Goal: Task Accomplishment & Management: Use online tool/utility

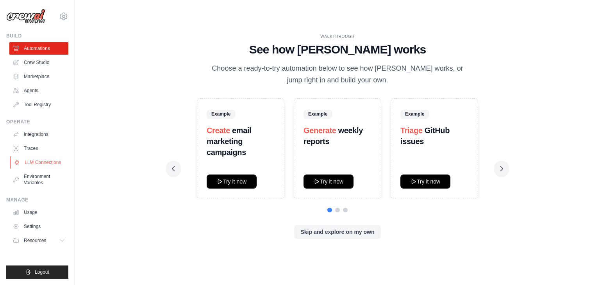
click at [47, 157] on link "LLM Connections" at bounding box center [39, 162] width 59 height 12
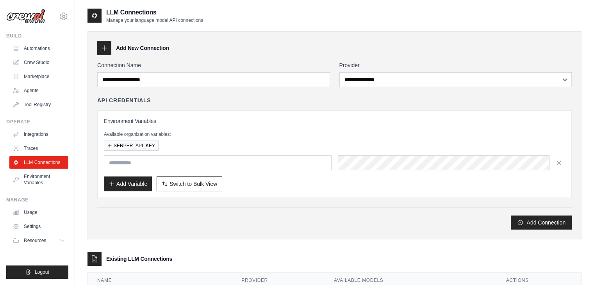
scroll to position [84, 0]
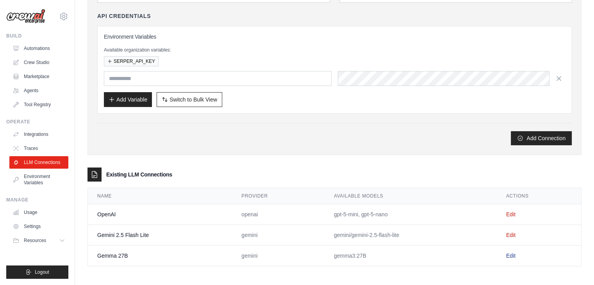
click at [510, 254] on link "Edit" at bounding box center [510, 256] width 9 height 6
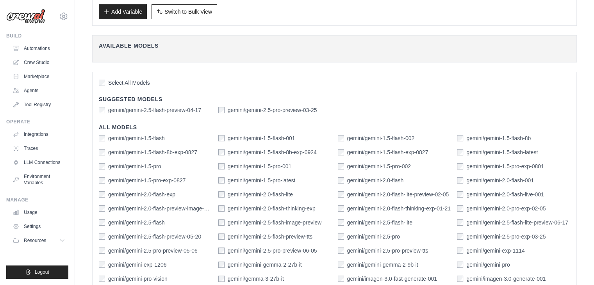
scroll to position [263, 0]
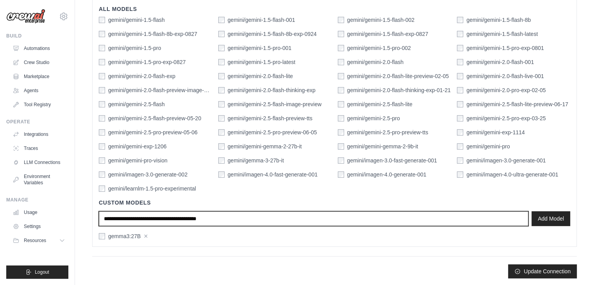
click at [263, 217] on input "text" at bounding box center [313, 218] width 429 height 15
type input "**********"
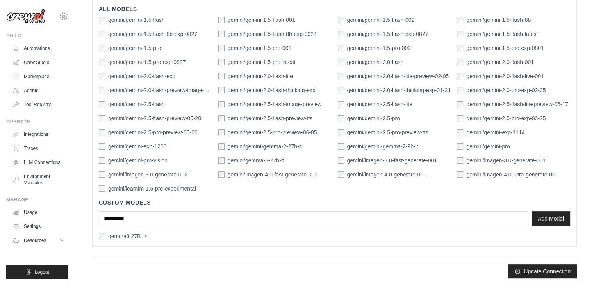
click at [545, 207] on div "**********" at bounding box center [334, 216] width 471 height 48
click at [540, 216] on button "Add Model" at bounding box center [550, 218] width 39 height 15
click at [48, 239] on button "Resources" at bounding box center [39, 240] width 59 height 12
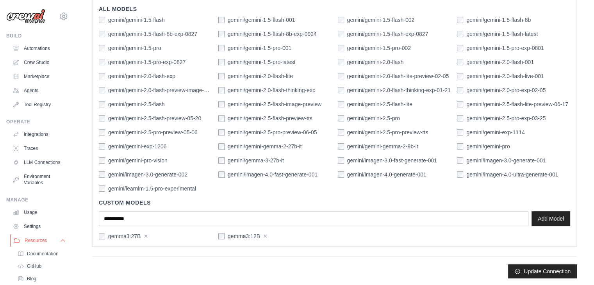
scroll to position [45, 0]
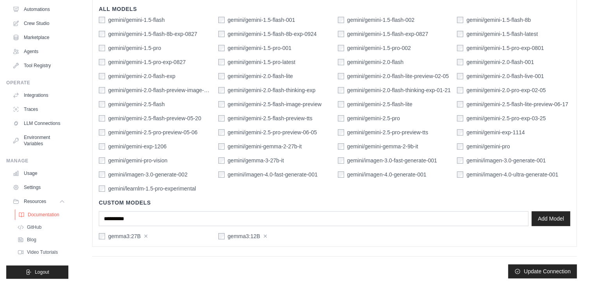
click at [39, 218] on link "Documentation" at bounding box center [42, 214] width 54 height 11
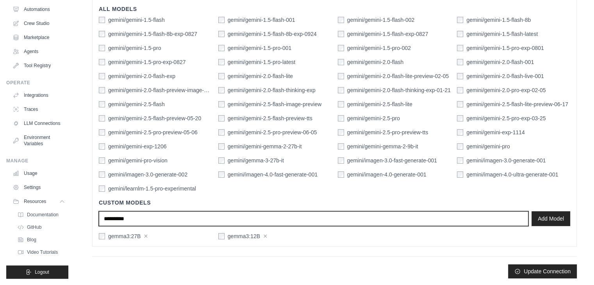
click at [253, 221] on input "**********" at bounding box center [313, 218] width 429 height 15
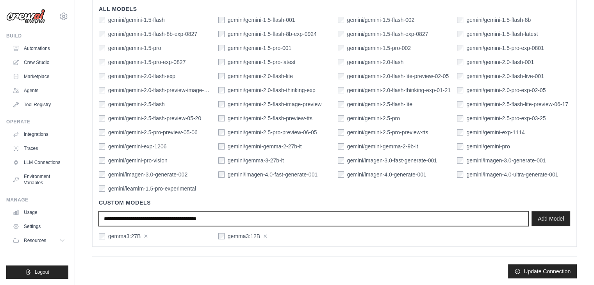
paste input "**********"
type input "**********"
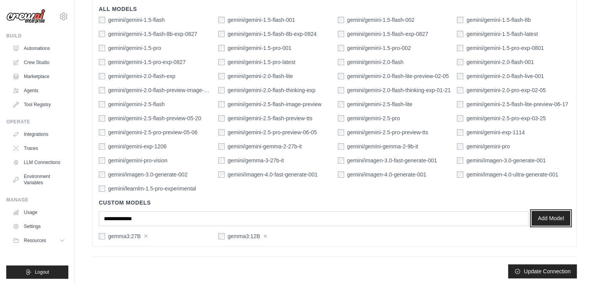
click at [542, 219] on button "Add Model" at bounding box center [550, 218] width 39 height 15
click at [145, 234] on button "×" at bounding box center [146, 235] width 4 height 7
click at [145, 235] on button "×" at bounding box center [146, 235] width 4 height 7
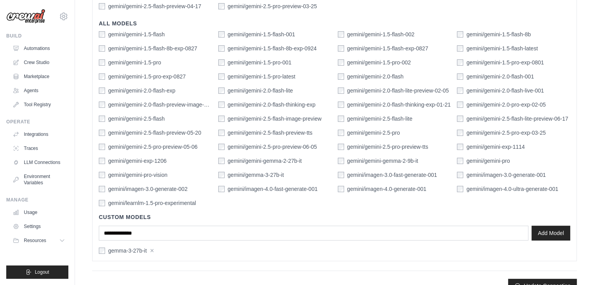
scroll to position [263, 0]
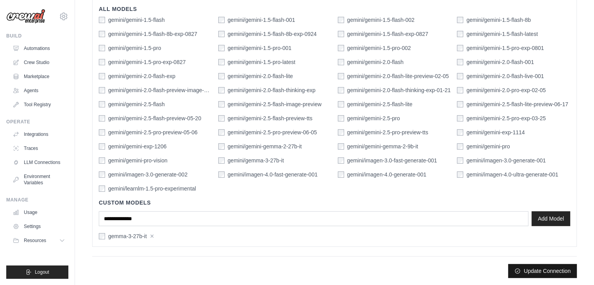
click at [545, 268] on button "Update Connection" at bounding box center [542, 271] width 69 height 14
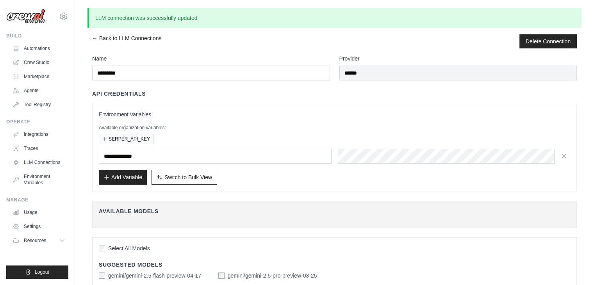
click at [101, 32] on div "**********" at bounding box center [334, 285] width 519 height 554
click at [41, 94] on link "Agents" at bounding box center [39, 90] width 59 height 12
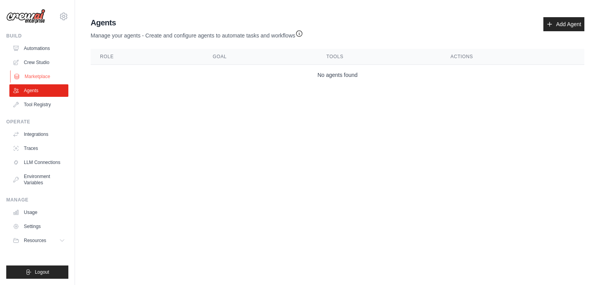
click at [44, 78] on link "Marketplace" at bounding box center [39, 76] width 59 height 12
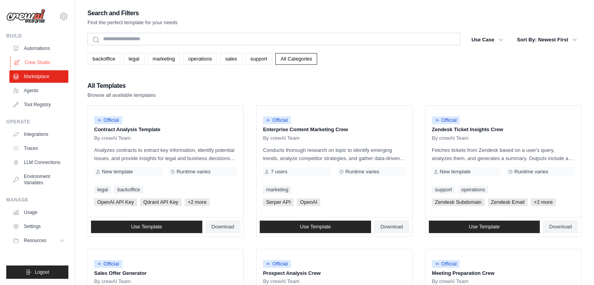
click at [42, 64] on link "Crew Studio" at bounding box center [39, 62] width 59 height 12
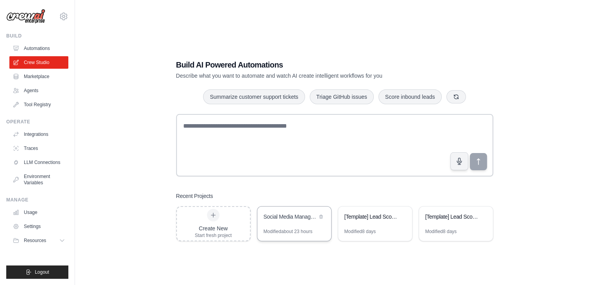
click at [311, 232] on div "Modified about 23 hours" at bounding box center [287, 231] width 49 height 6
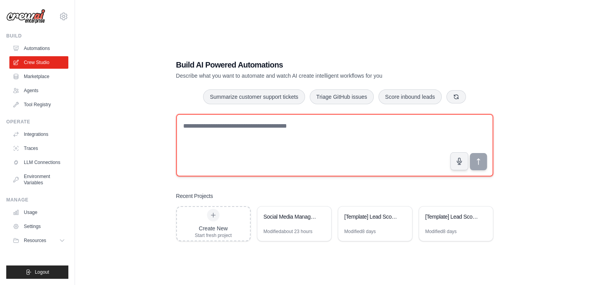
click at [331, 140] on textarea at bounding box center [334, 145] width 317 height 62
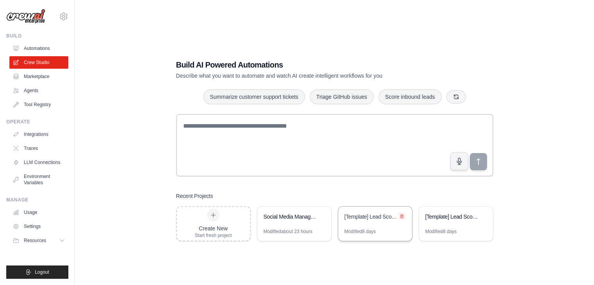
click at [400, 215] on icon at bounding box center [401, 217] width 3 height 4
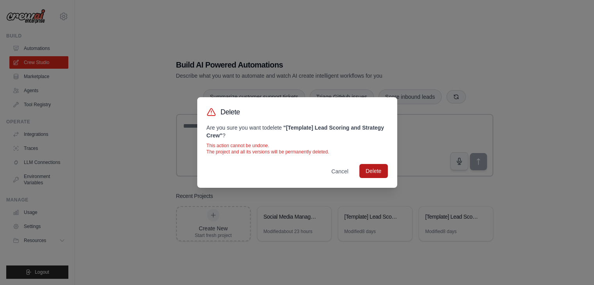
click at [380, 169] on button "Delete" at bounding box center [373, 171] width 28 height 14
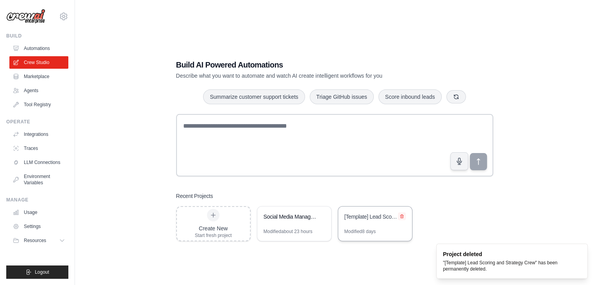
click at [404, 212] on button at bounding box center [402, 216] width 8 height 8
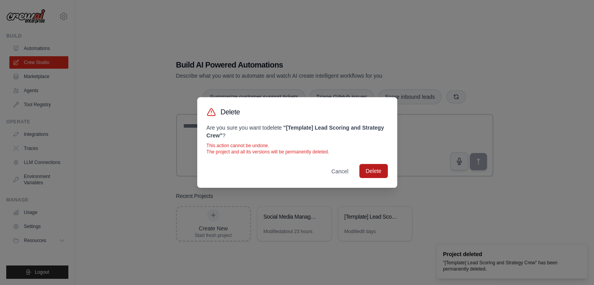
click at [376, 169] on button "Delete" at bounding box center [373, 171] width 28 height 14
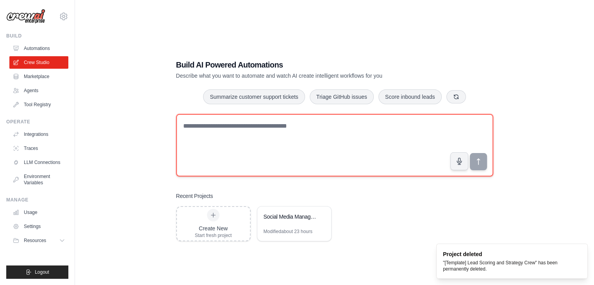
click at [360, 144] on textarea at bounding box center [334, 145] width 317 height 62
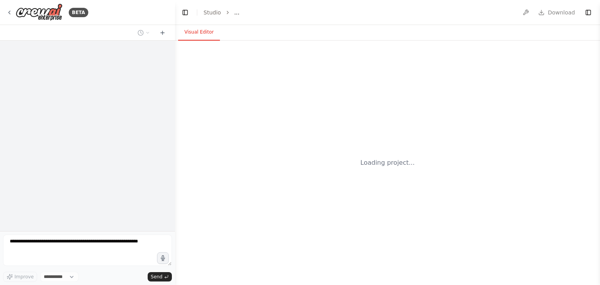
select select "****"
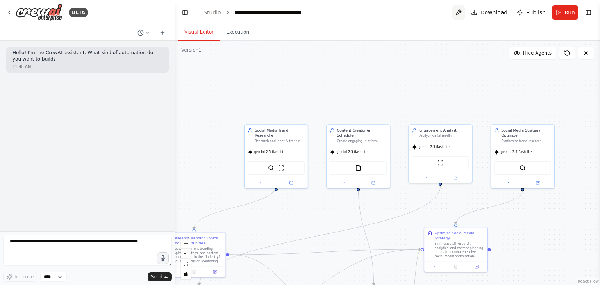
click at [461, 13] on button at bounding box center [458, 12] width 12 height 14
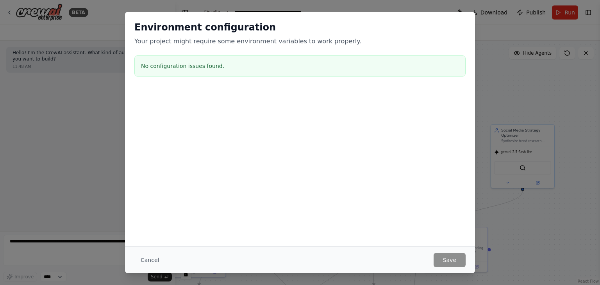
click at [547, 55] on div "Environment configuration Your project might require some environment variables…" at bounding box center [300, 142] width 600 height 285
click at [94, 46] on div "Environment configuration Your project might require some environment variables…" at bounding box center [300, 142] width 600 height 285
click at [155, 267] on div "Cancel Save" at bounding box center [300, 259] width 350 height 27
drag, startPoint x: 153, startPoint y: 265, endPoint x: 87, endPoint y: 152, distance: 131.1
click at [87, 152] on div "Environment configuration Your project might require some environment variables…" at bounding box center [300, 142] width 600 height 285
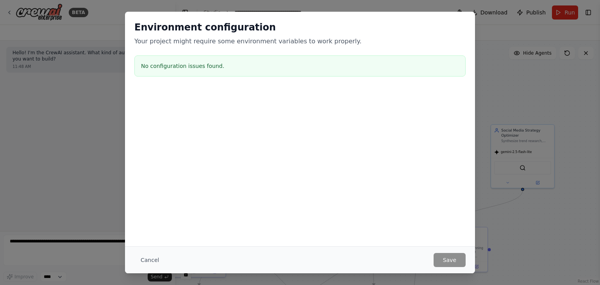
click at [142, 252] on div "Cancel Save" at bounding box center [300, 259] width 350 height 27
click at [149, 258] on button "Cancel" at bounding box center [149, 260] width 31 height 14
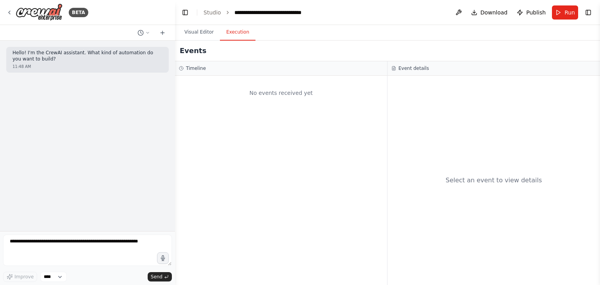
click at [230, 33] on button "Execution" at bounding box center [238, 32] width 36 height 16
click at [205, 32] on button "Visual Editor" at bounding box center [199, 32] width 42 height 16
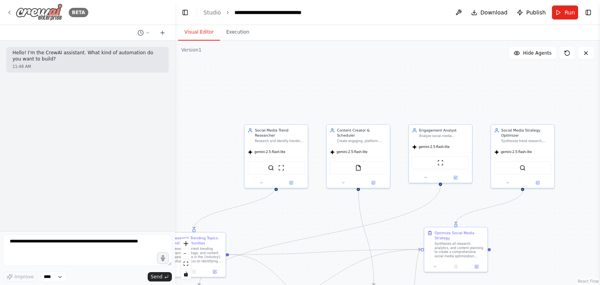
click at [7, 10] on icon at bounding box center [9, 12] width 6 height 6
